Goal: Transaction & Acquisition: Purchase product/service

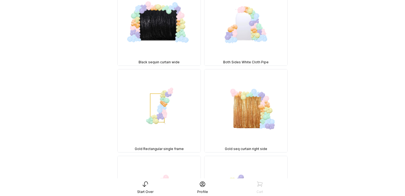
scroll to position [82, 0]
click at [153, 119] on img at bounding box center [159, 110] width 83 height 83
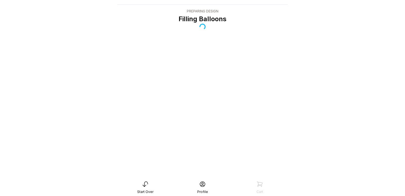
scroll to position [10, 0]
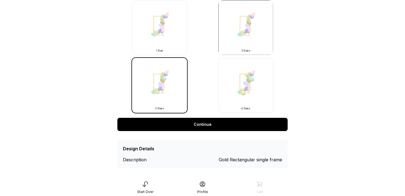
scroll to position [188, 0]
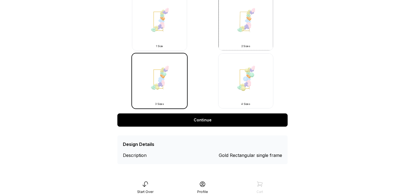
click at [202, 119] on link "Continue" at bounding box center [202, 120] width 170 height 13
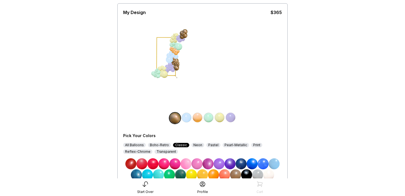
scroll to position [42, 0]
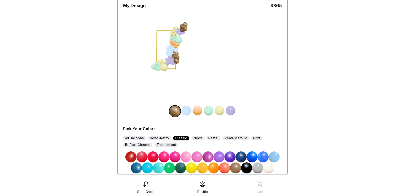
click at [130, 139] on div "All Balloons" at bounding box center [134, 138] width 23 height 4
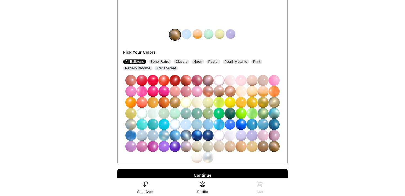
scroll to position [117, 0]
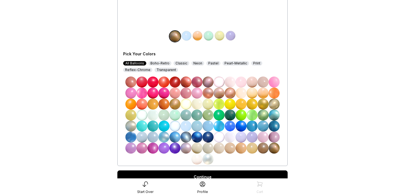
click at [254, 64] on div "Print" at bounding box center [256, 63] width 11 height 4
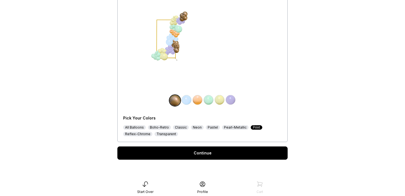
scroll to position [64, 0]
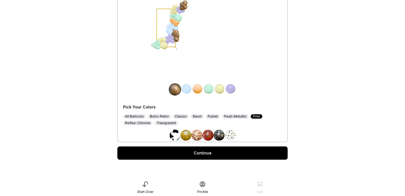
click at [187, 135] on img at bounding box center [186, 135] width 11 height 11
click at [142, 117] on div "All Balloons" at bounding box center [134, 116] width 23 height 4
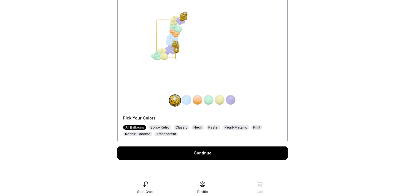
scroll to position [117, 0]
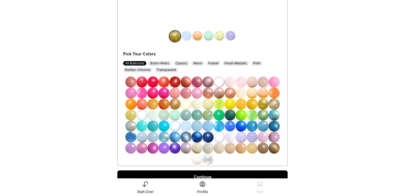
click at [264, 149] on img at bounding box center [263, 148] width 11 height 11
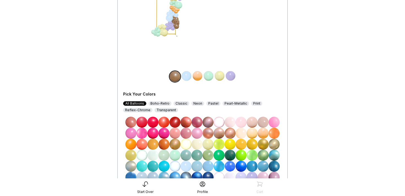
scroll to position [74, 0]
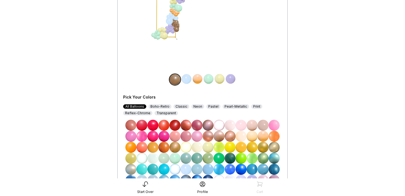
click at [232, 80] on img at bounding box center [230, 79] width 11 height 11
click at [207, 127] on img at bounding box center [208, 125] width 11 height 11
click at [229, 159] on img at bounding box center [230, 158] width 11 height 11
click at [219, 79] on img at bounding box center [218, 79] width 11 height 11
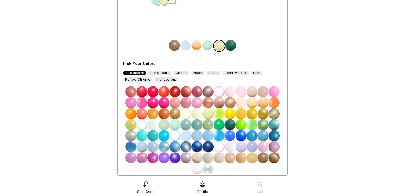
scroll to position [110, 0]
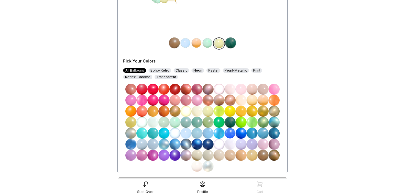
click at [240, 155] on img at bounding box center [241, 155] width 11 height 11
click at [207, 44] on img at bounding box center [207, 43] width 11 height 11
click at [264, 122] on img at bounding box center [263, 122] width 11 height 11
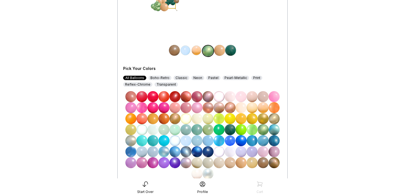
scroll to position [103, 0]
click at [194, 50] on img at bounding box center [196, 50] width 11 height 11
click at [240, 117] on img at bounding box center [241, 118] width 11 height 11
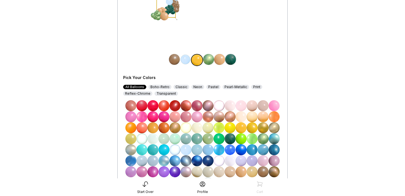
scroll to position [94, 0]
click at [184, 58] on img at bounding box center [185, 59] width 11 height 11
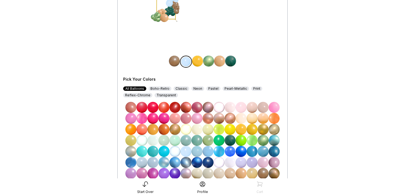
scroll to position [90, 0]
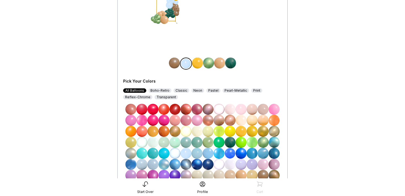
click at [130, 130] on img at bounding box center [130, 131] width 11 height 11
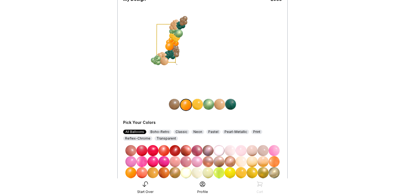
scroll to position [51, 0]
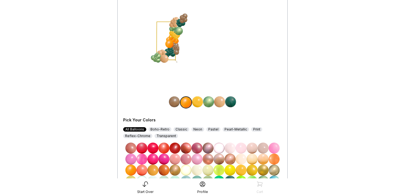
click at [175, 101] on img at bounding box center [174, 102] width 11 height 11
click at [251, 131] on div "Print" at bounding box center [256, 129] width 11 height 4
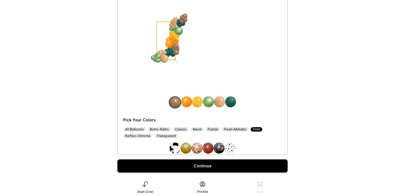
click at [184, 150] on img at bounding box center [186, 148] width 11 height 11
click at [198, 149] on img at bounding box center [197, 148] width 11 height 11
click at [211, 148] on img at bounding box center [208, 148] width 11 height 11
click at [229, 147] on img at bounding box center [230, 148] width 11 height 11
click at [186, 149] on img at bounding box center [186, 148] width 11 height 11
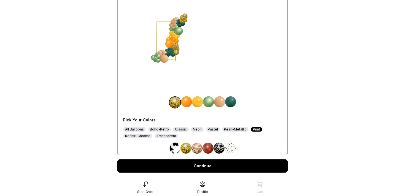
click at [202, 165] on link "Continue" at bounding box center [202, 166] width 170 height 13
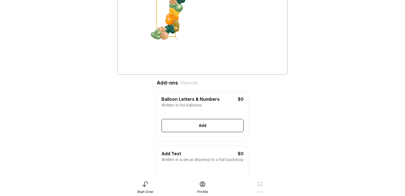
scroll to position [79, 0]
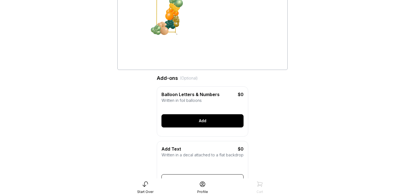
click at [204, 121] on div "Add" at bounding box center [203, 120] width 82 height 13
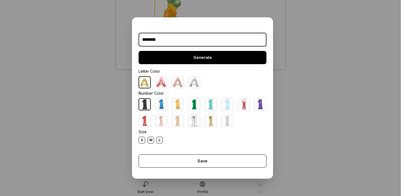
type input "********"
click at [210, 57] on div "Generate" at bounding box center [203, 57] width 128 height 13
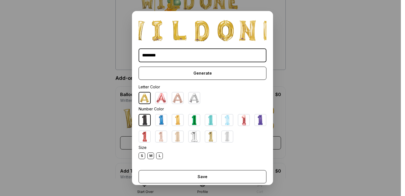
click at [142, 156] on div "S" at bounding box center [142, 156] width 7 height 7
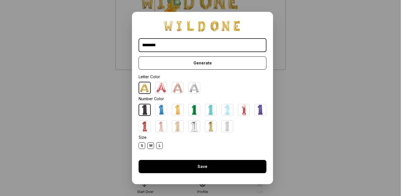
click at [206, 168] on div "Save" at bounding box center [203, 166] width 128 height 13
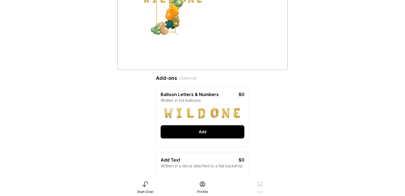
click at [207, 132] on div "Add" at bounding box center [203, 131] width 84 height 13
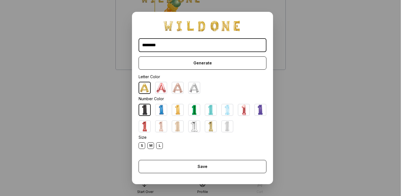
click at [140, 146] on div "S" at bounding box center [142, 146] width 7 height 7
click at [213, 127] on img at bounding box center [210, 126] width 11 height 11
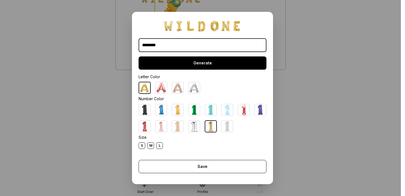
click at [196, 63] on div "Generate" at bounding box center [203, 63] width 128 height 13
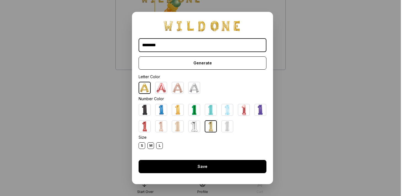
click at [205, 165] on div "Save" at bounding box center [203, 166] width 128 height 13
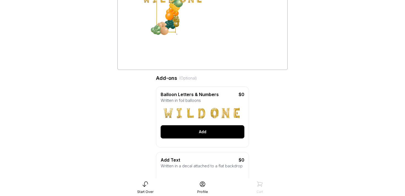
click at [202, 133] on div "Add" at bounding box center [203, 131] width 84 height 13
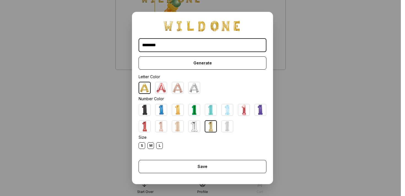
click at [144, 146] on div "S" at bounding box center [142, 146] width 7 height 7
click at [141, 146] on div "S" at bounding box center [142, 146] width 7 height 7
click at [145, 86] on img at bounding box center [144, 87] width 11 height 11
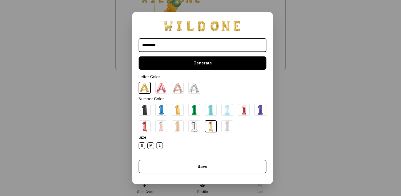
click at [200, 63] on div "Generate" at bounding box center [203, 63] width 128 height 13
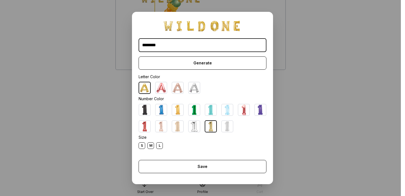
click at [141, 148] on div "S" at bounding box center [142, 146] width 7 height 7
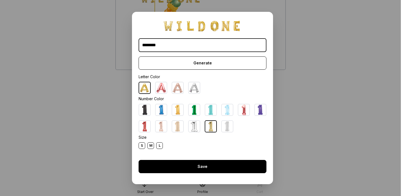
click at [193, 164] on div "Save" at bounding box center [203, 166] width 128 height 13
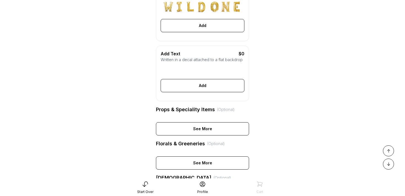
scroll to position [187, 0]
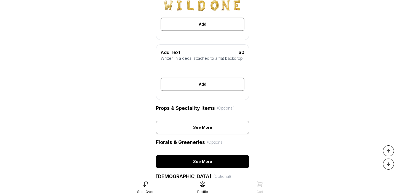
click at [210, 160] on div "See More" at bounding box center [202, 161] width 93 height 13
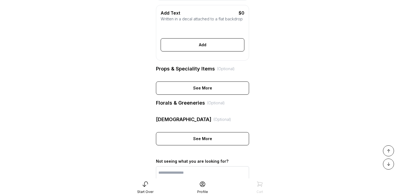
scroll to position [228, 0]
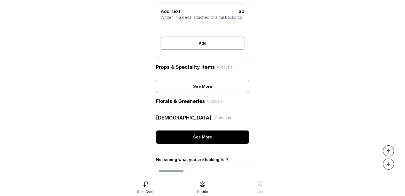
click at [202, 137] on div "See More" at bounding box center [202, 137] width 93 height 13
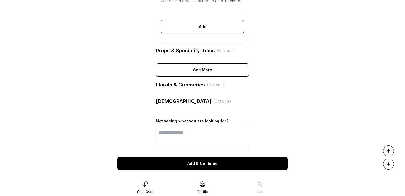
scroll to position [243, 0]
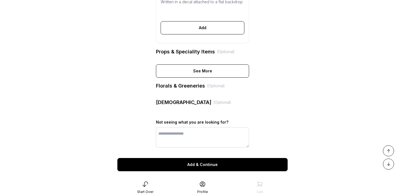
click at [204, 86] on div "Florals & Greeneries (Optional)" at bounding box center [202, 86] width 93 height 8
click at [189, 132] on textarea at bounding box center [202, 137] width 93 height 20
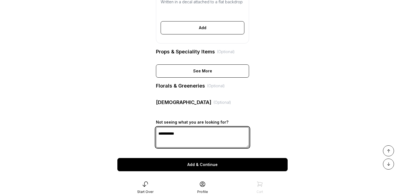
scroll to position [255, 0]
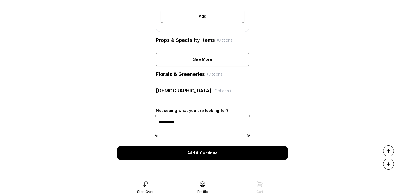
type textarea "**********"
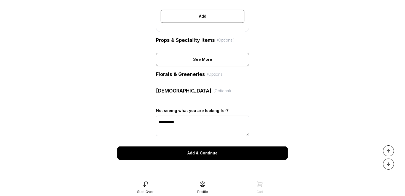
click at [206, 154] on div "Add & Continue" at bounding box center [202, 153] width 170 height 13
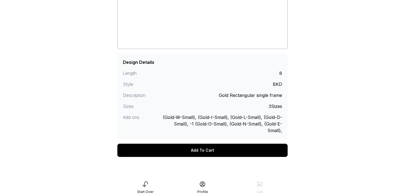
scroll to position [99, 0]
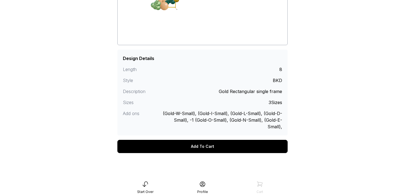
click at [205, 149] on div "Add To Cart" at bounding box center [202, 146] width 170 height 13
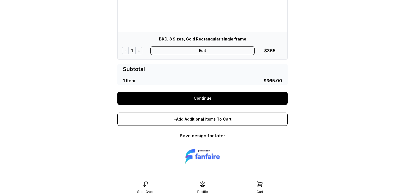
scroll to position [103, 0]
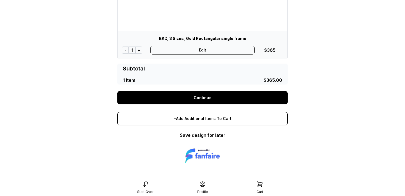
click at [199, 99] on link "Continue" at bounding box center [202, 97] width 170 height 13
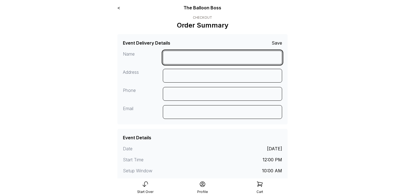
click at [191, 58] on input at bounding box center [223, 58] width 120 height 14
type input "**********"
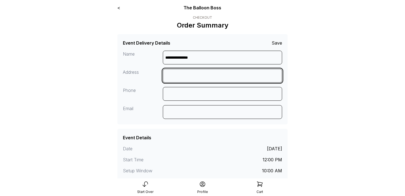
type input "**********"
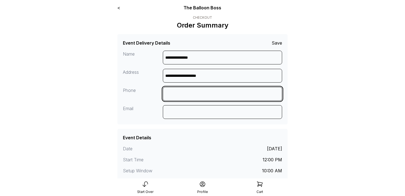
type input "**********"
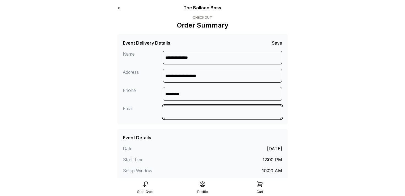
click at [187, 115] on input at bounding box center [223, 112] width 120 height 14
type input "*"
type input "**********"
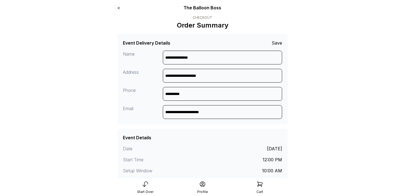
click at [199, 7] on div "The Balloon Boss" at bounding box center [203, 7] width 102 height 7
